Goal: Task Accomplishment & Management: Manage account settings

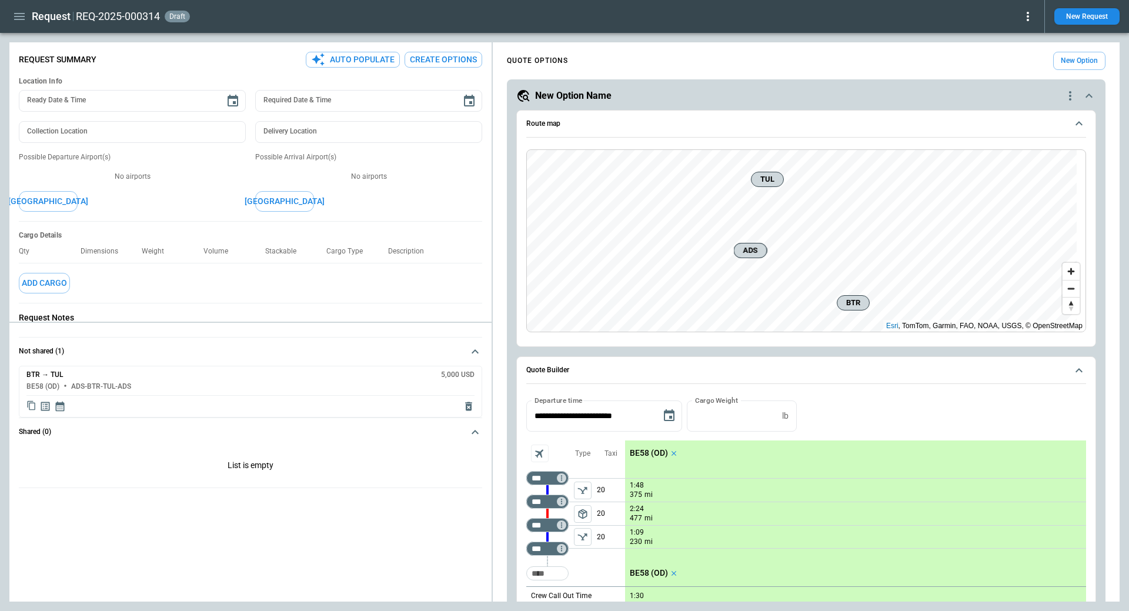
click at [1063, 56] on button "New Option" at bounding box center [1079, 61] width 52 height 18
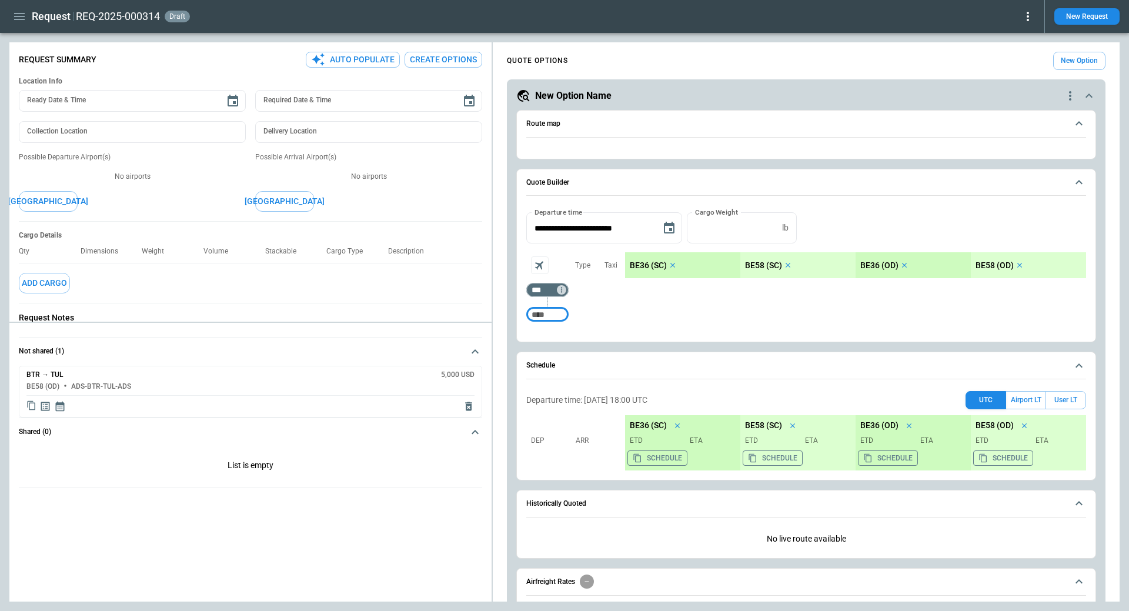
click at [1063, 92] on icon "quote-option-actions" at bounding box center [1070, 96] width 14 height 14
click at [1009, 168] on li "Delete Quote Option" at bounding box center [1016, 167] width 103 height 17
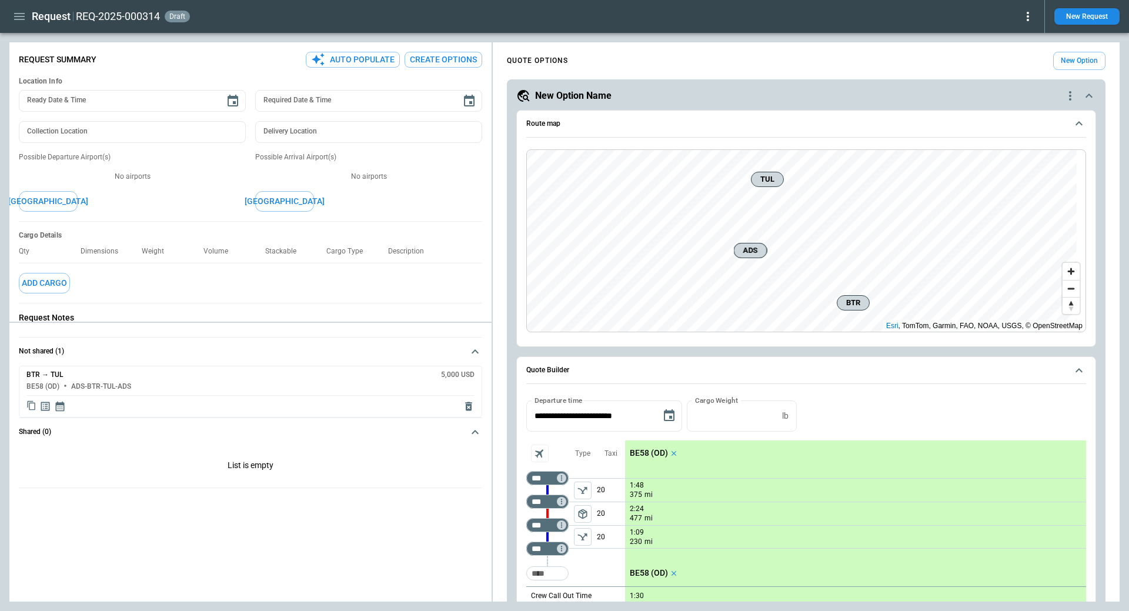
click at [21, 9] on icon "button" at bounding box center [19, 16] width 14 height 14
click at [35, 36] on li "Home" at bounding box center [53, 41] width 88 height 19
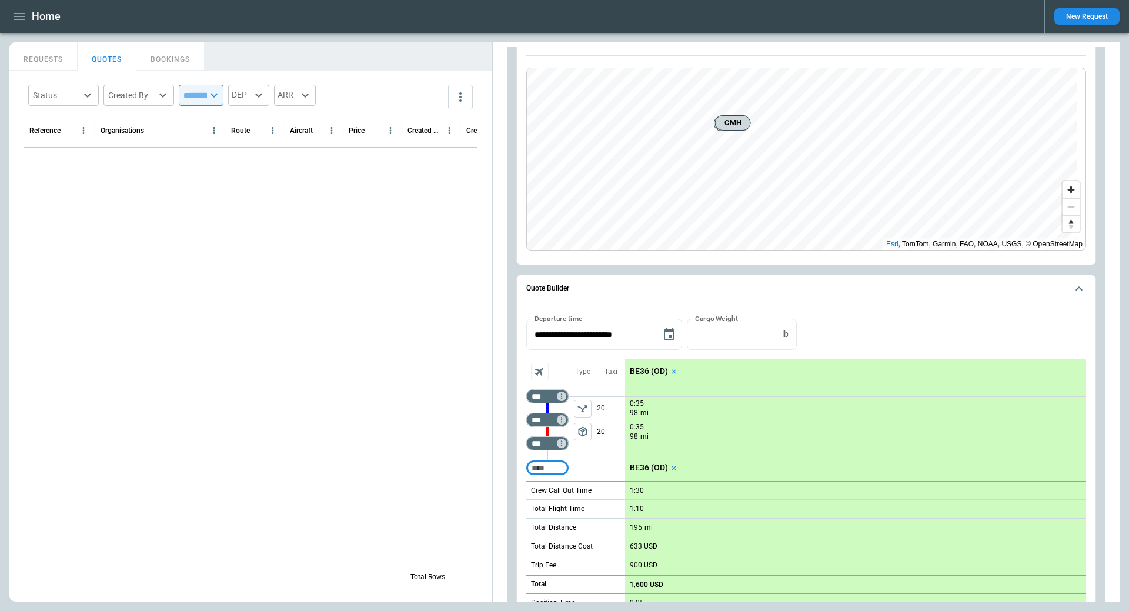
scroll to position [4656, 0]
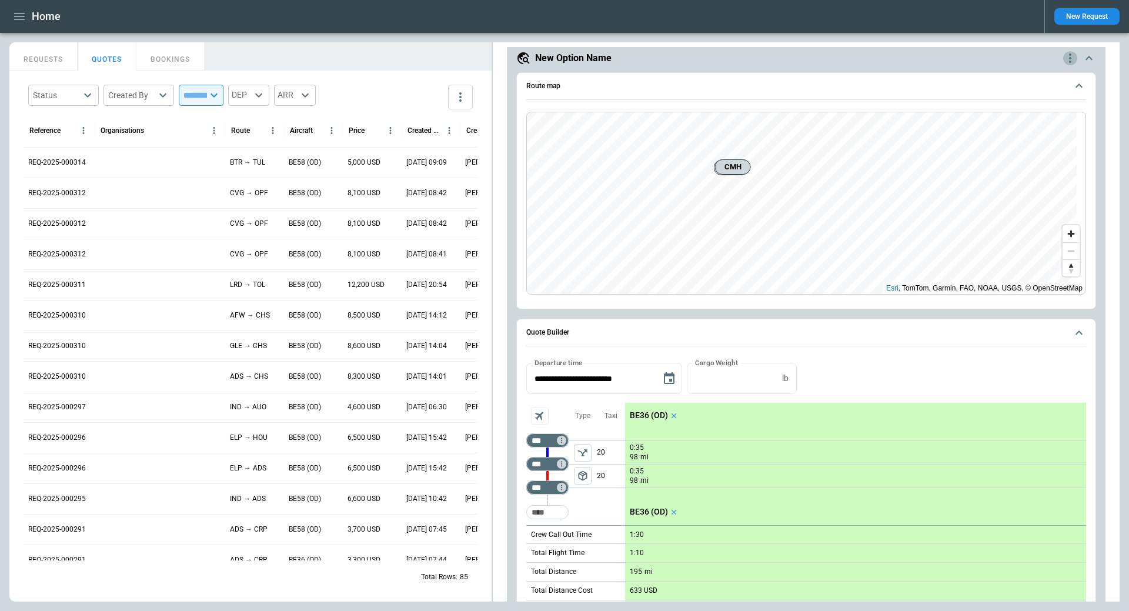
click at [1069, 59] on icon "quote-option-actions" at bounding box center [1070, 58] width 2 height 9
click at [1001, 131] on li "Delete Quote Option" at bounding box center [1016, 129] width 103 height 17
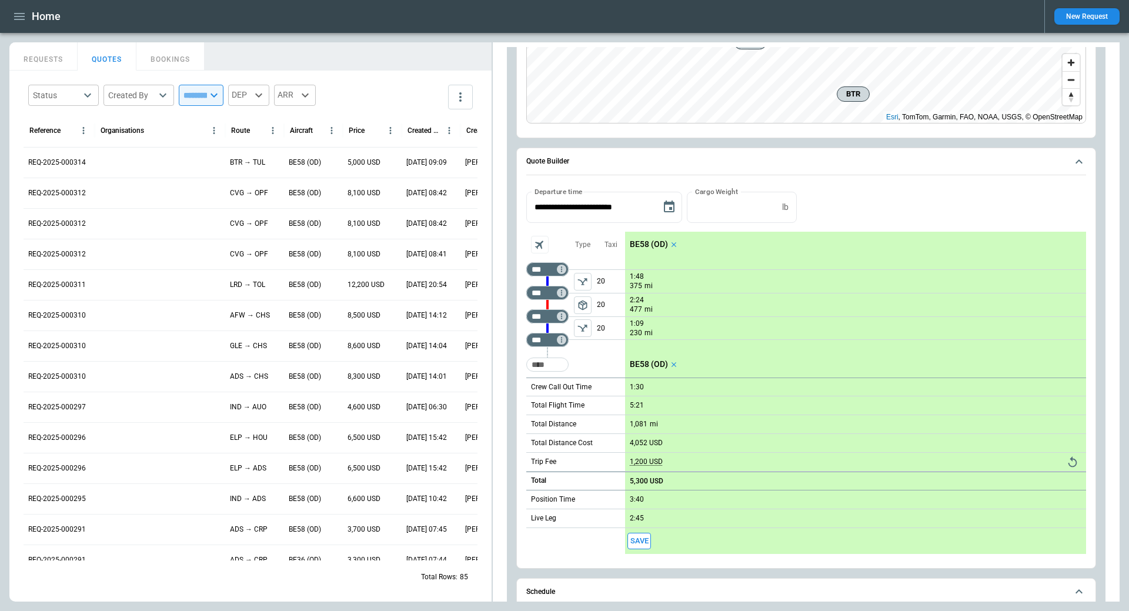
scroll to position [0, 0]
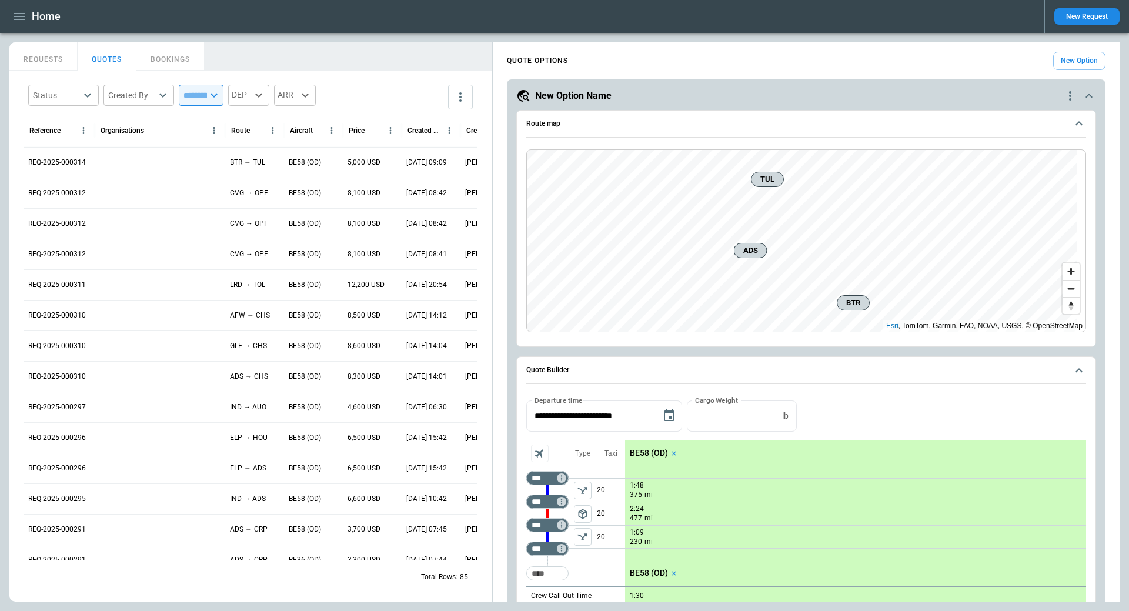
click at [1063, 92] on icon "quote-option-actions" at bounding box center [1070, 96] width 14 height 14
click at [1017, 165] on li "Delete Quote Option" at bounding box center [1016, 167] width 103 height 17
click at [1069, 95] on icon "quote-option-actions" at bounding box center [1070, 95] width 2 height 9
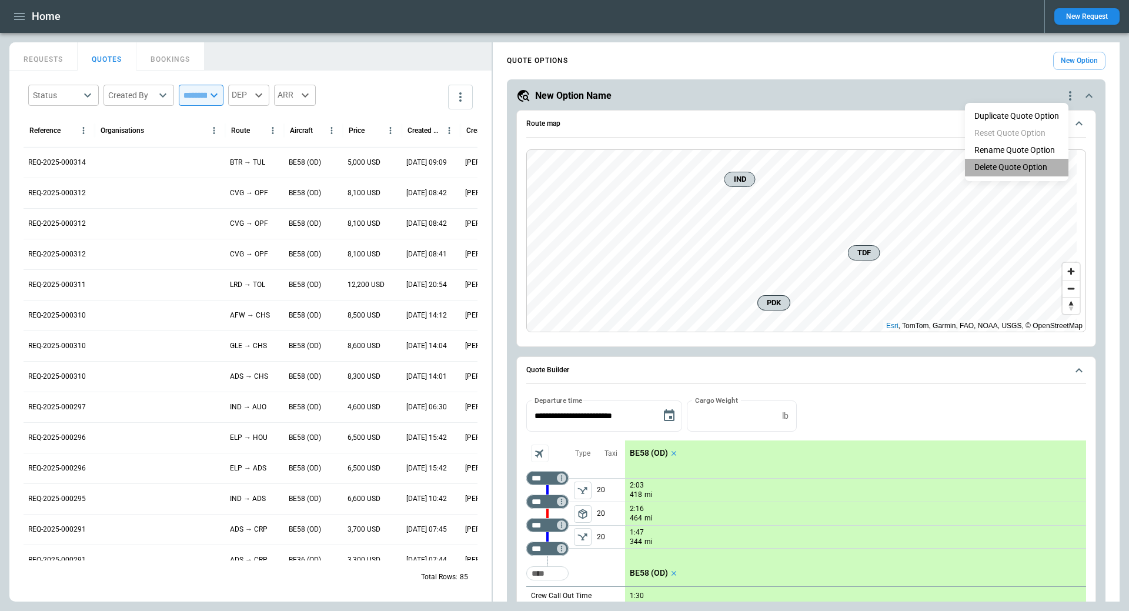
click at [1023, 165] on li "Delete Quote Option" at bounding box center [1016, 167] width 103 height 17
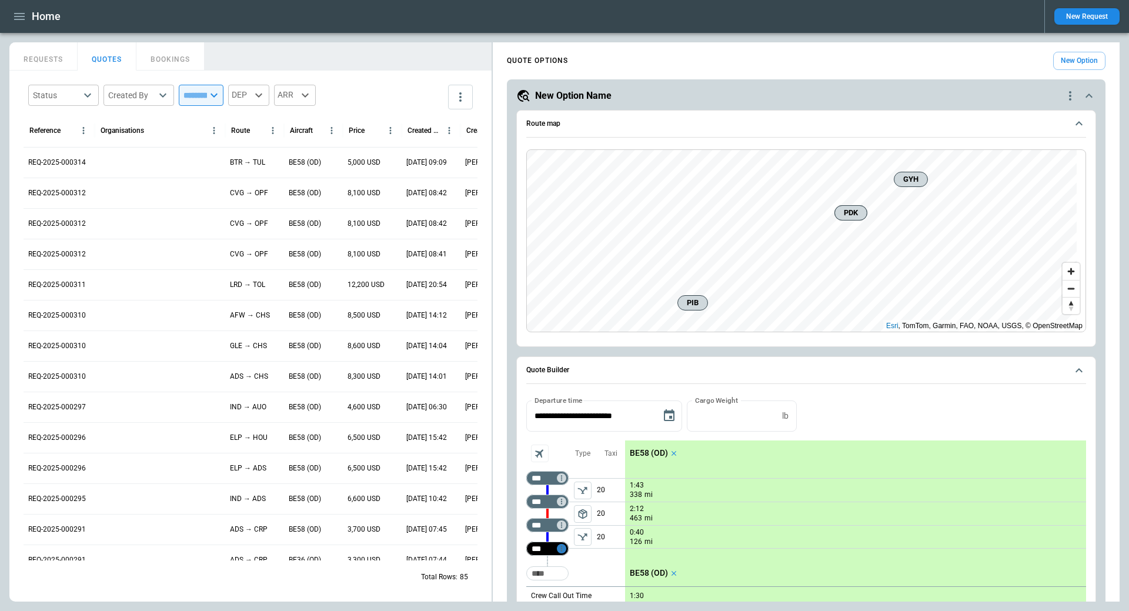
click at [563, 551] on icon "Too short" at bounding box center [561, 548] width 8 height 8
click at [581, 575] on p "Delete" at bounding box center [571, 572] width 19 height 10
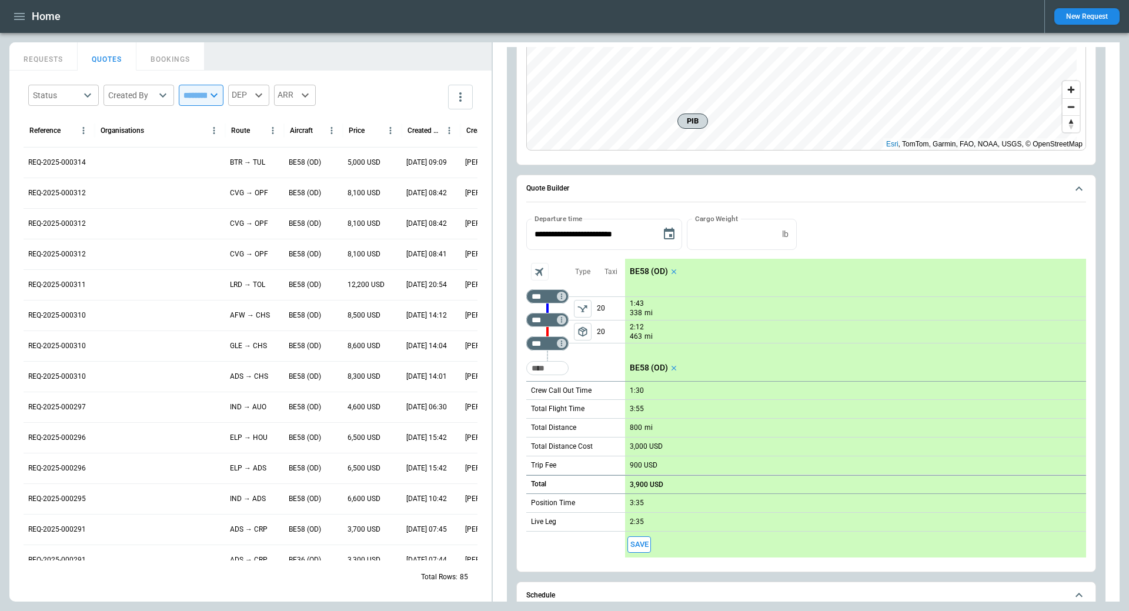
scroll to position [176, 0]
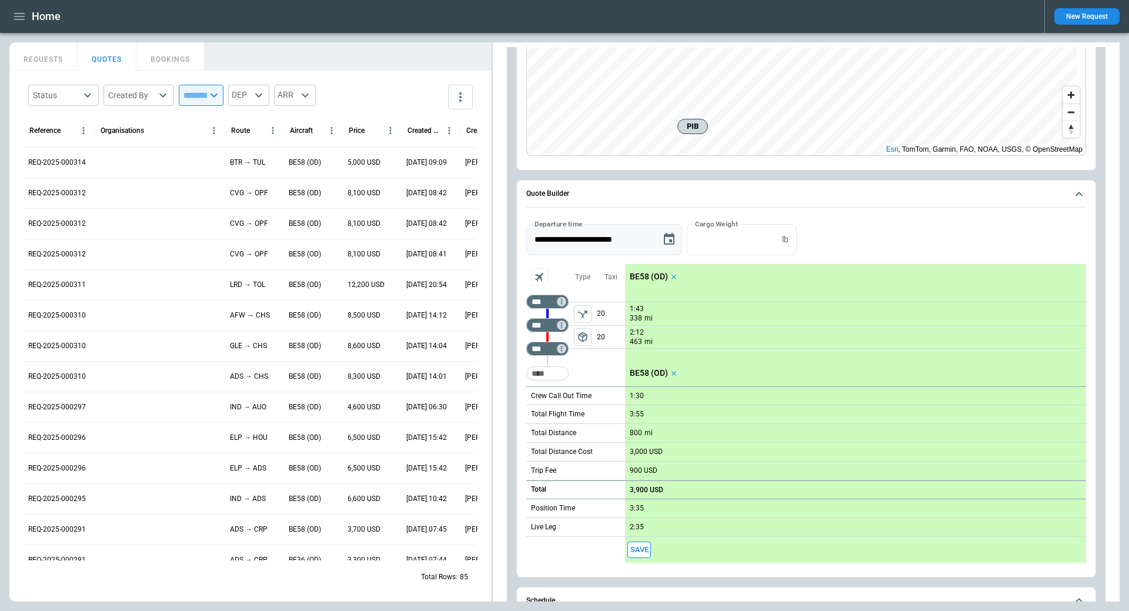
click at [586, 240] on input "**********" at bounding box center [589, 239] width 126 height 31
type input "**********"
